Goal: Task Accomplishment & Management: Complete application form

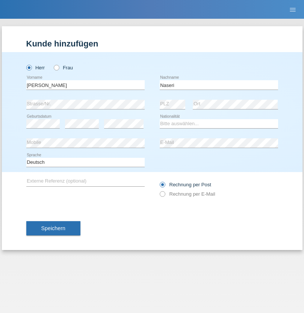
type input "Naseri"
select select "AF"
select select "C"
select select "17"
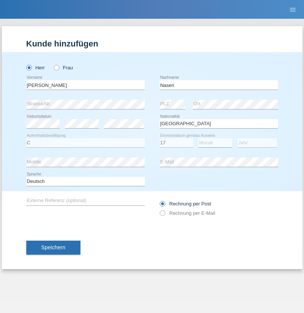
select select "12"
select select "2015"
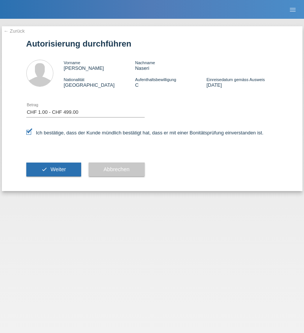
select select "1"
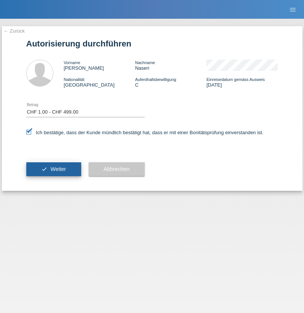
click at [53, 169] on span "Weiter" at bounding box center [57, 169] width 15 height 6
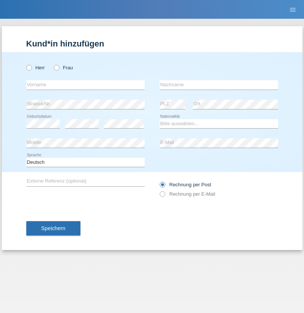
radio input "true"
click at [85, 85] on input "text" at bounding box center [85, 84] width 118 height 9
type input "Jens"
click at [218, 85] on input "text" at bounding box center [218, 84] width 118 height 9
type input "Mehlhorn"
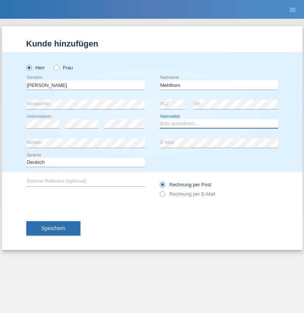
select select "CH"
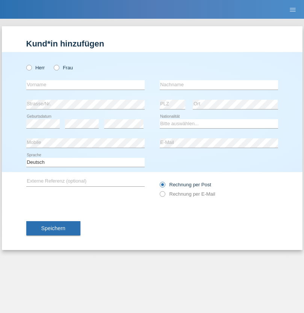
radio input "true"
click at [85, 85] on input "text" at bounding box center [85, 84] width 118 height 9
type input "Cristina"
click at [218, 85] on input "text" at bounding box center [218, 84] width 118 height 9
type input "Papuc"
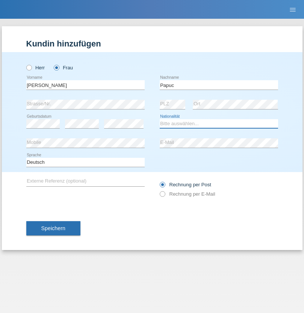
select select "RO"
select select "C"
select select "30"
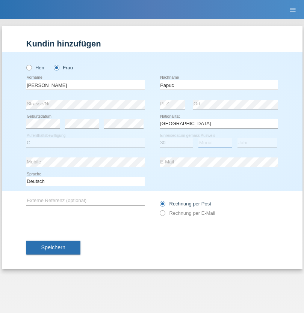
select select "07"
select select "2019"
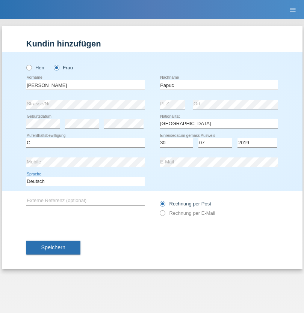
select select "en"
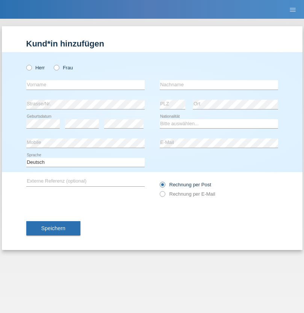
radio input "true"
click at [85, 85] on input "text" at bounding box center [85, 84] width 118 height 9
type input "Dikbaş"
click at [218, 85] on input "text" at bounding box center [218, 84] width 118 height 9
type input "Nuray"
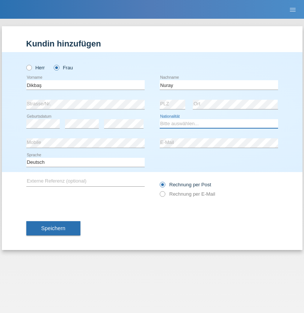
select select "TR"
select select "C"
select select "09"
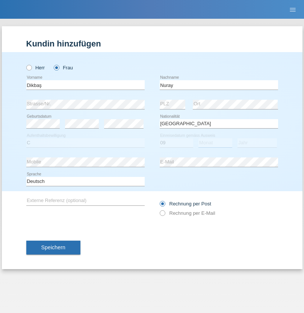
select select "11"
select select "1994"
